Goal: Task Accomplishment & Management: Use online tool/utility

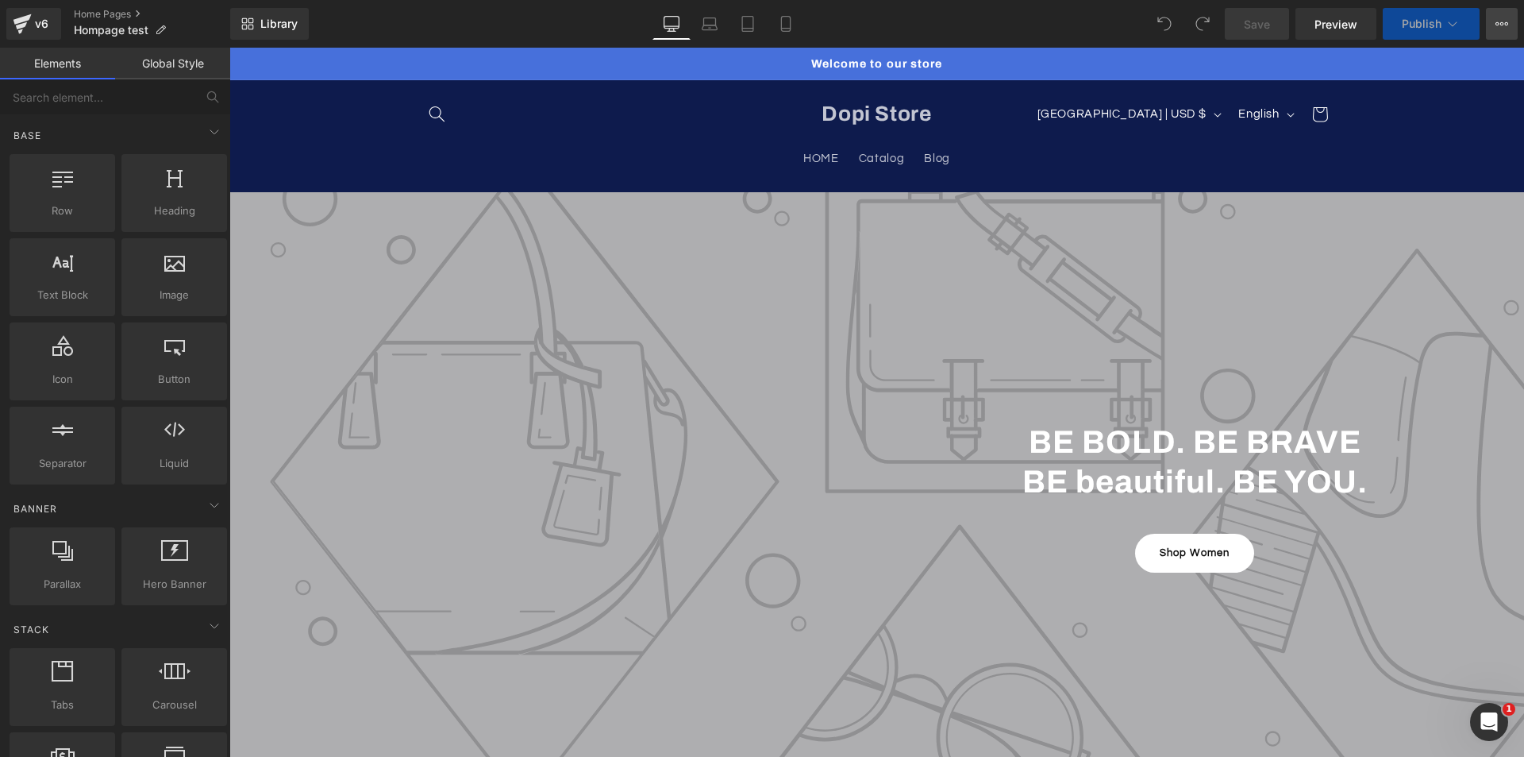
click at [1497, 25] on icon at bounding box center [1502, 23] width 13 height 13
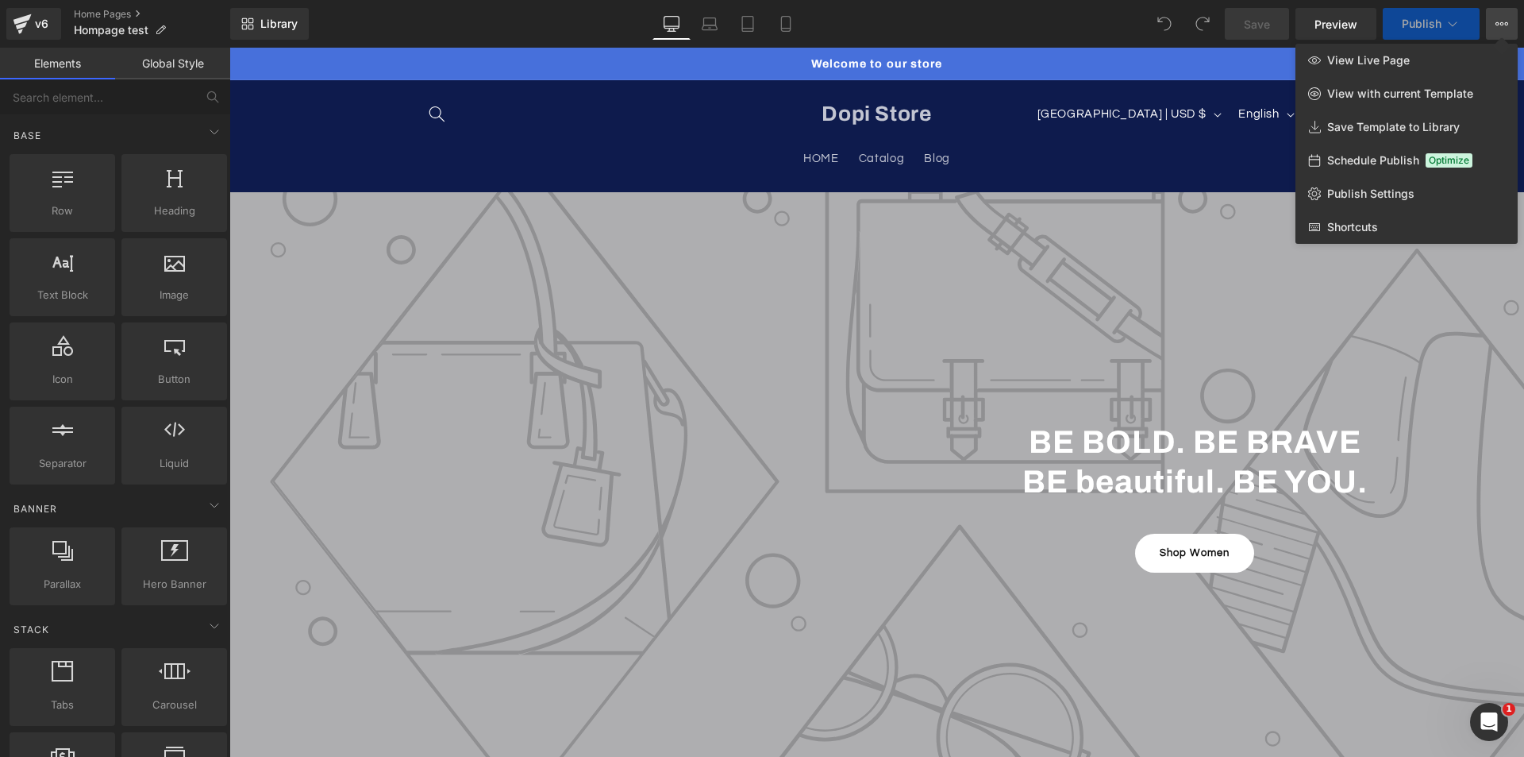
click at [1497, 25] on icon at bounding box center [1502, 23] width 13 height 13
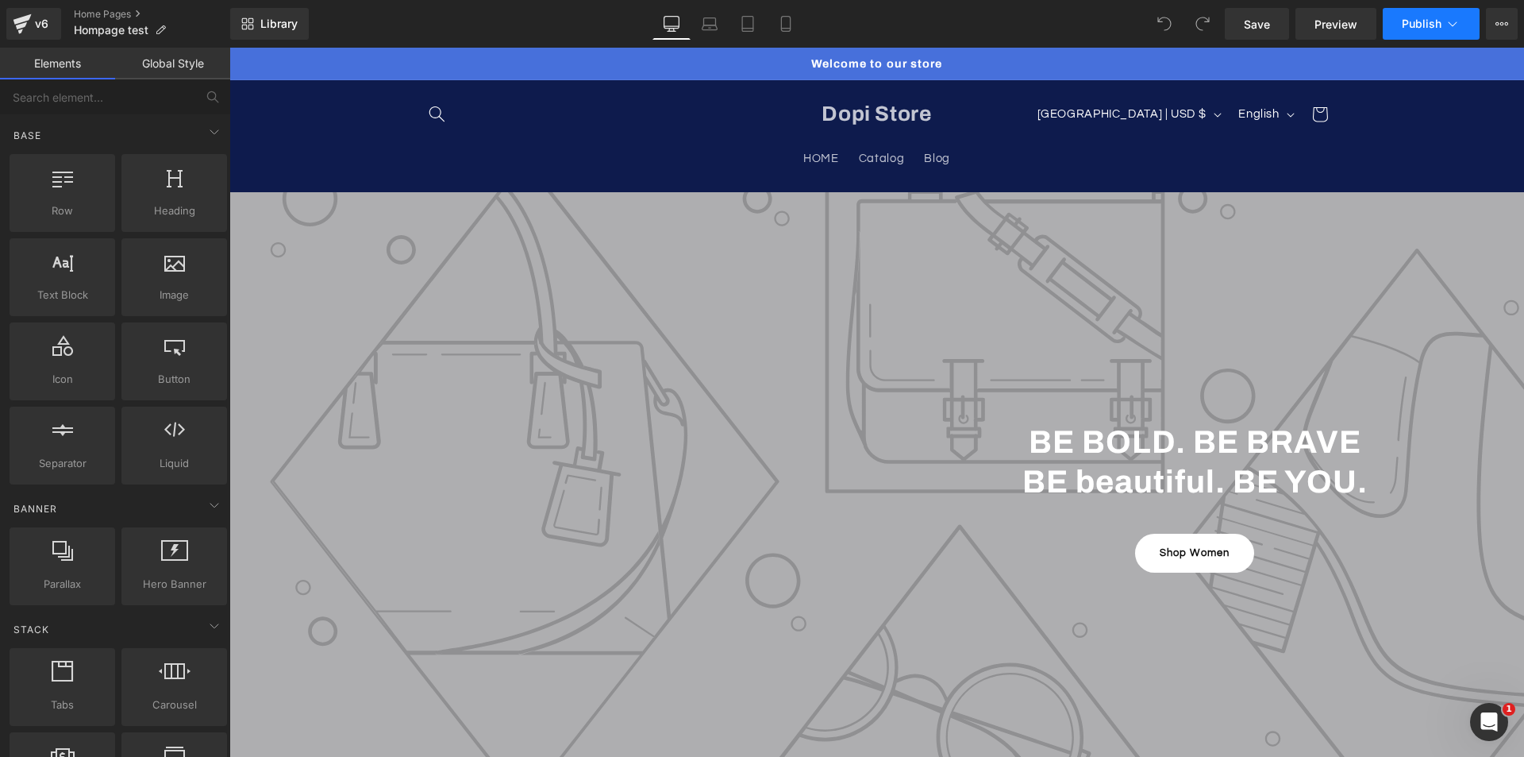
click at [1451, 18] on icon at bounding box center [1453, 24] width 16 height 16
click at [1496, 22] on icon at bounding box center [1502, 23] width 13 height 13
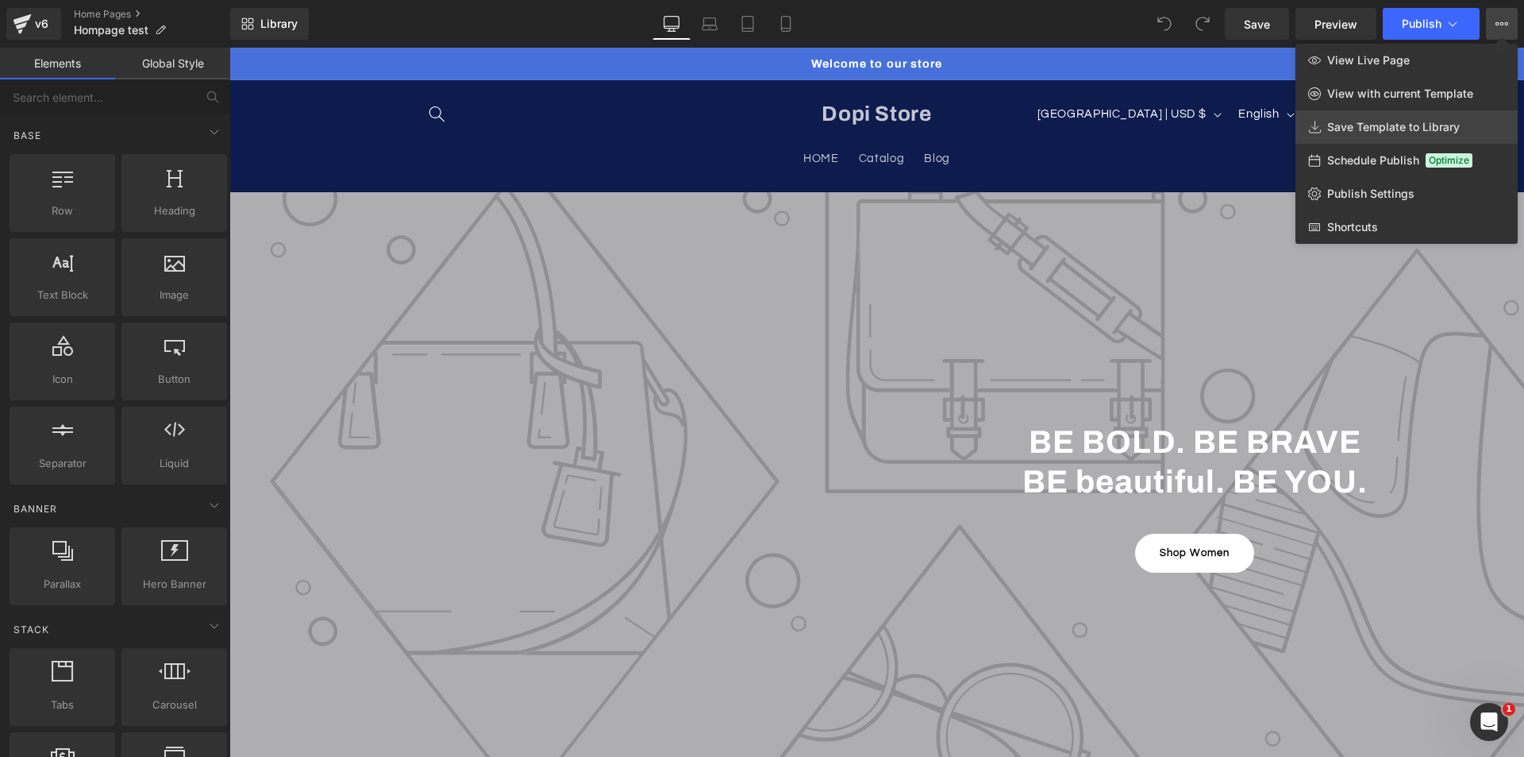
click at [1437, 126] on span "Save Template to Library" at bounding box center [1393, 127] width 133 height 14
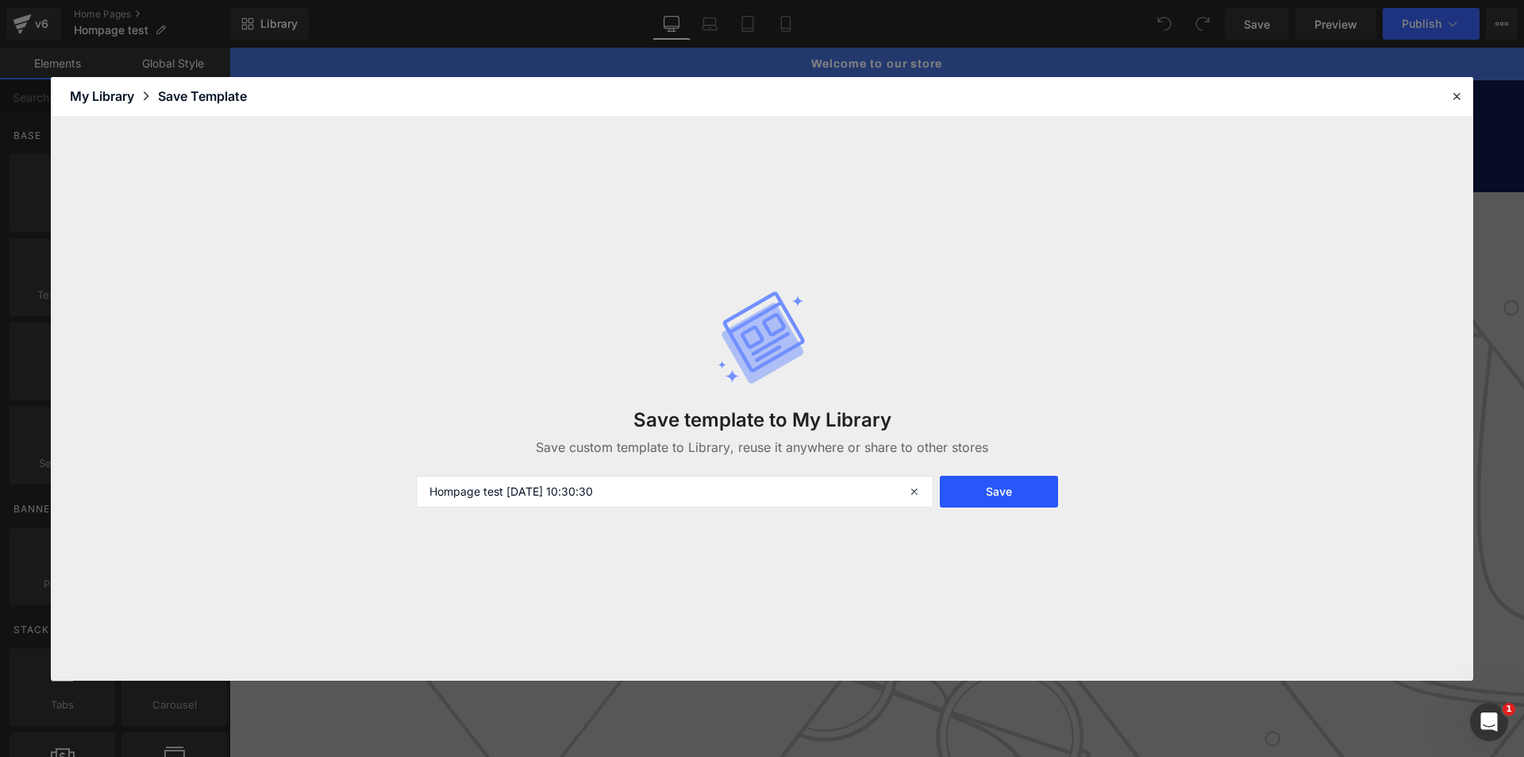
click at [973, 486] on button "Save" at bounding box center [999, 492] width 118 height 32
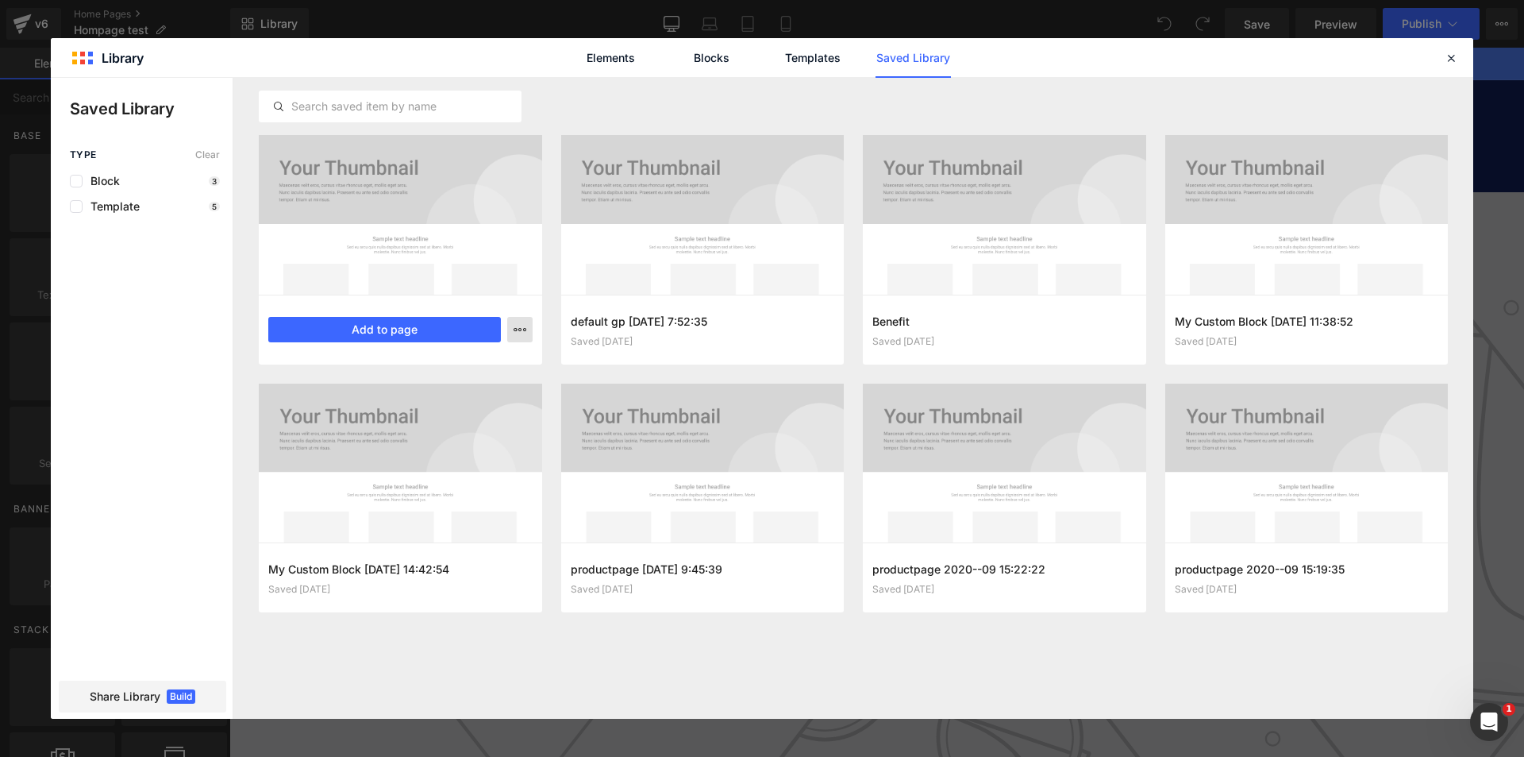
click at [514, 330] on icon "button" at bounding box center [520, 329] width 13 height 13
click at [159, 453] on div at bounding box center [762, 398] width 1423 height 641
click at [175, 695] on span "Build" at bounding box center [181, 696] width 29 height 14
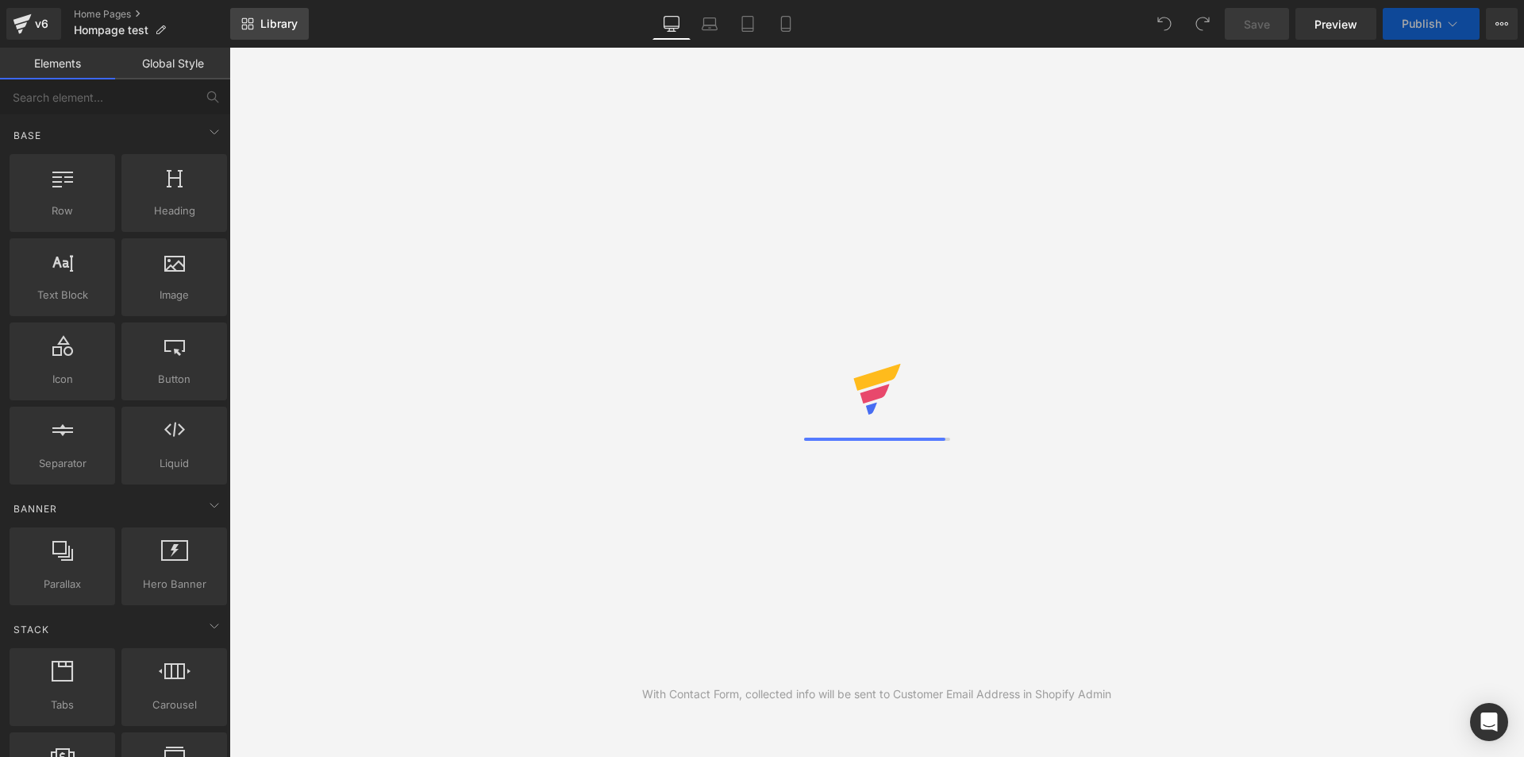
click at [252, 21] on icon at bounding box center [247, 23] width 13 height 13
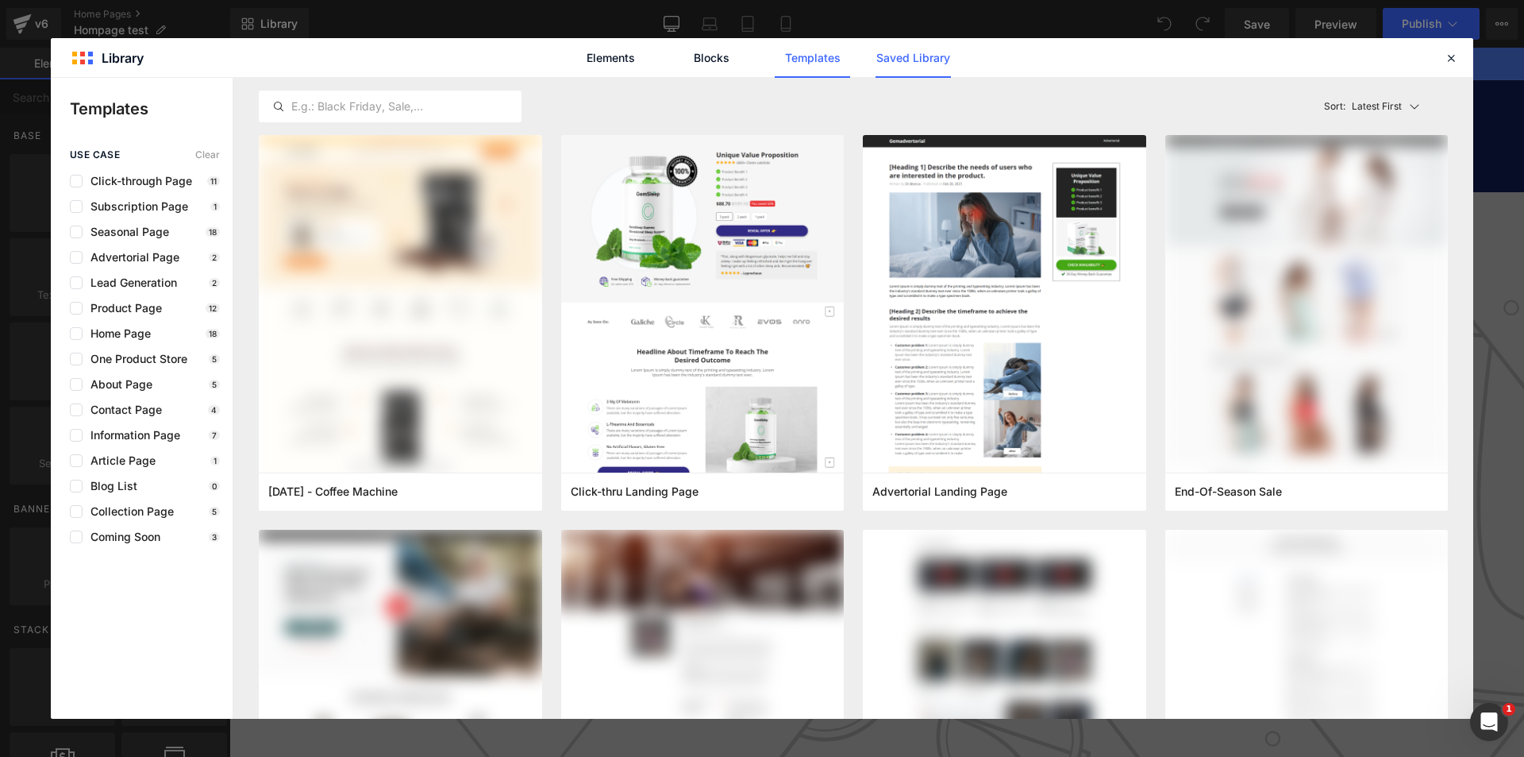
click at [902, 59] on link "Saved Library" at bounding box center [913, 58] width 75 height 40
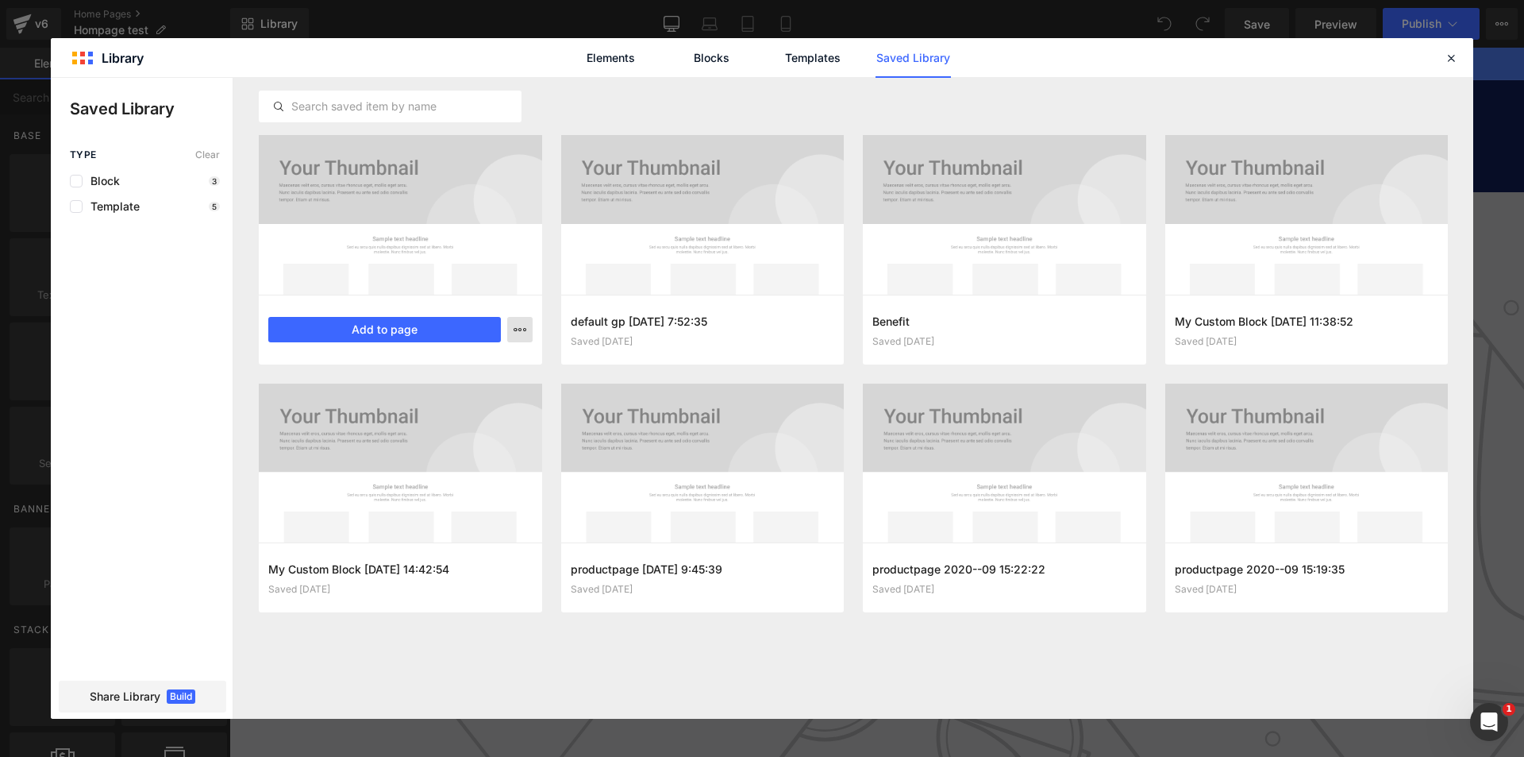
click at [520, 331] on icon "button" at bounding box center [520, 329] width 13 height 13
click at [520, 331] on div at bounding box center [762, 398] width 1423 height 641
